Goal: Navigation & Orientation: Find specific page/section

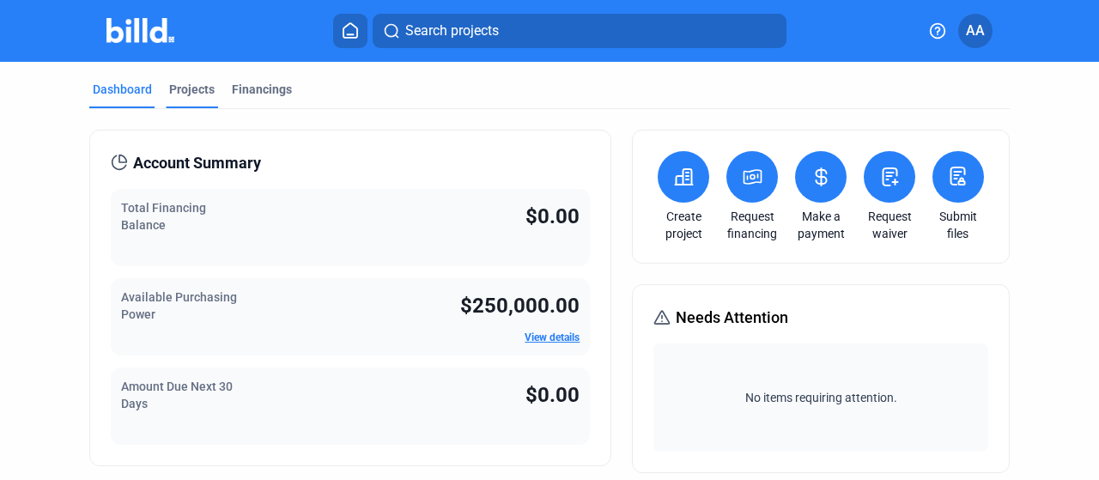
click at [169, 82] on div "Projects" at bounding box center [191, 89] width 45 height 17
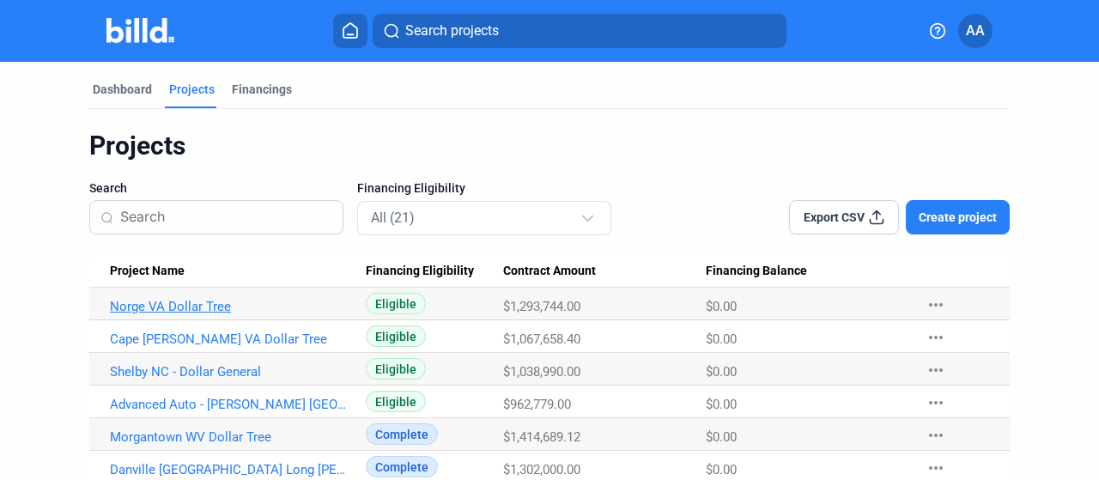
click at [168, 300] on link "Norge VA Dollar Tree" at bounding box center [231, 306] width 243 height 15
click at [250, 406] on link "Advanced Auto - [PERSON_NAME] [GEOGRAPHIC_DATA]" at bounding box center [231, 404] width 243 height 15
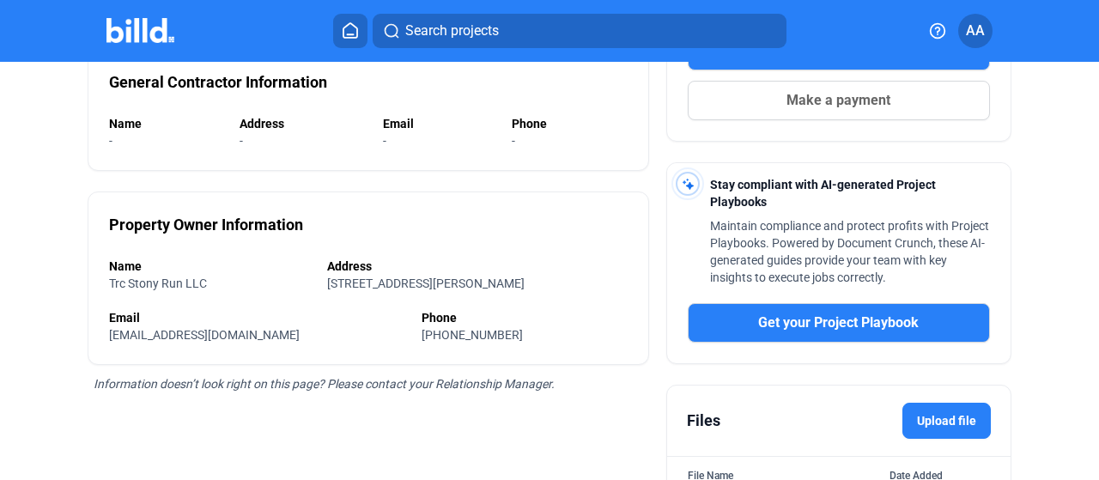
scroll to position [375, 0]
